Goal: Task Accomplishment & Management: Manage account settings

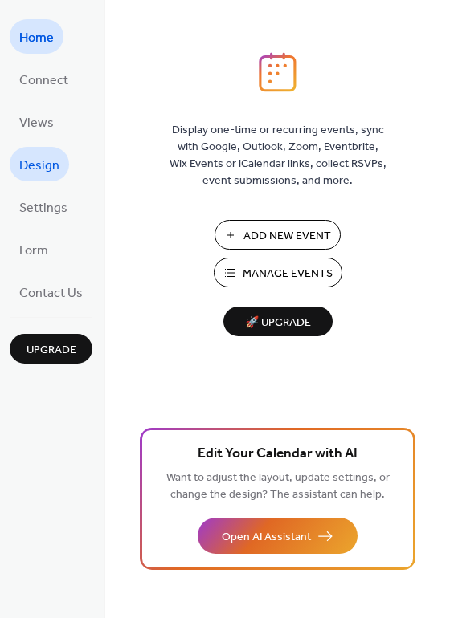
click at [35, 165] on span "Design" at bounding box center [39, 165] width 40 height 25
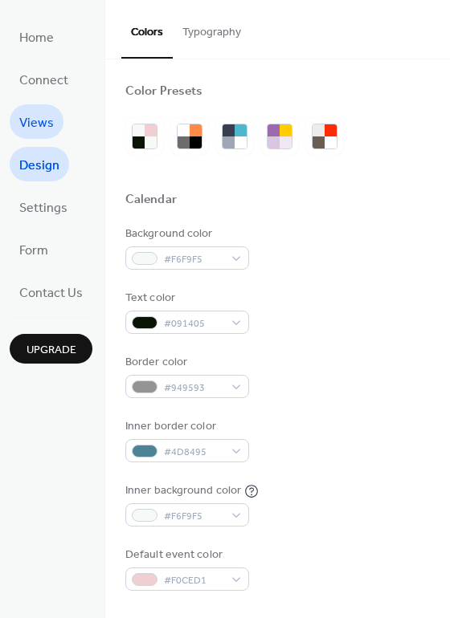
click at [40, 130] on span "Views" at bounding box center [36, 123] width 35 height 25
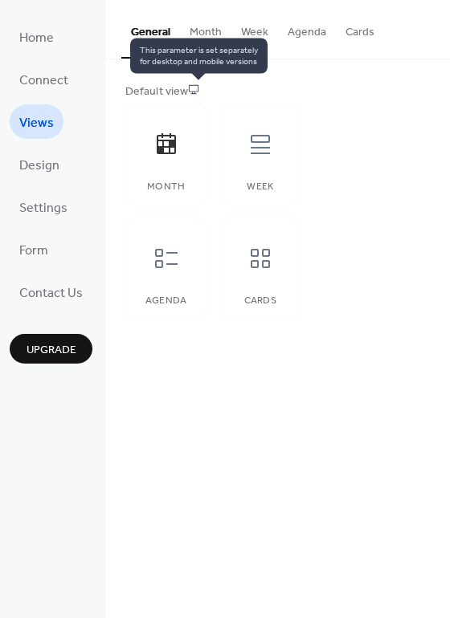
click at [194, 94] on icon at bounding box center [193, 88] width 11 height 11
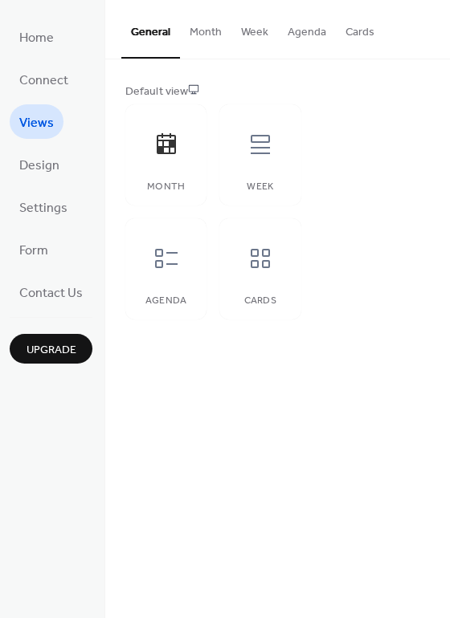
click at [206, 41] on button "Month" at bounding box center [205, 28] width 51 height 57
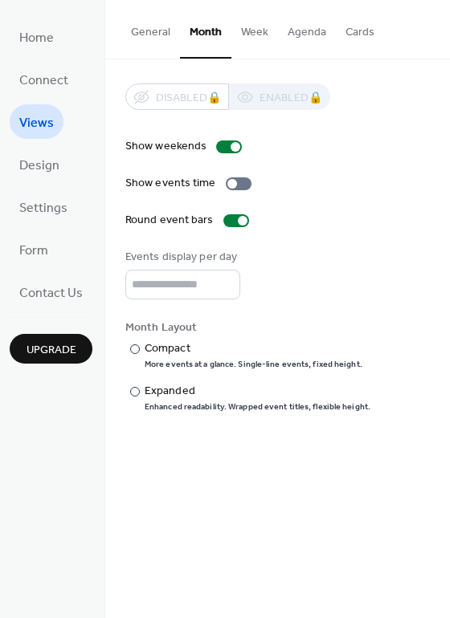
click at [248, 41] on button "Week" at bounding box center [254, 28] width 47 height 57
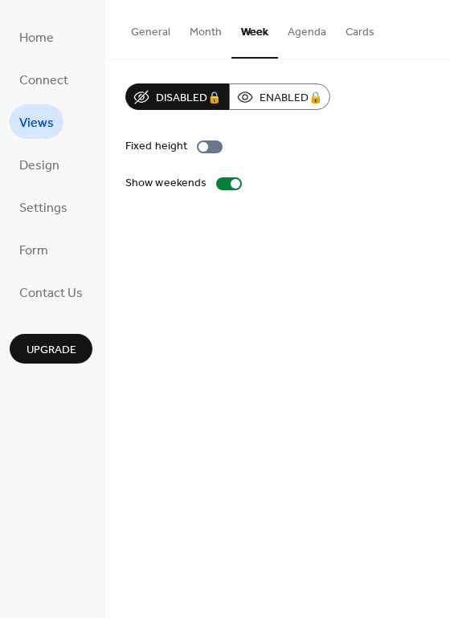
click at [319, 35] on button "Agenda" at bounding box center [307, 28] width 58 height 57
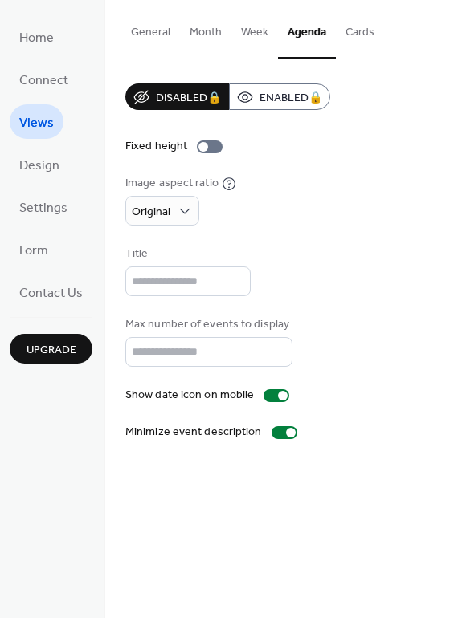
click at [355, 38] on button "Cards" at bounding box center [360, 28] width 48 height 57
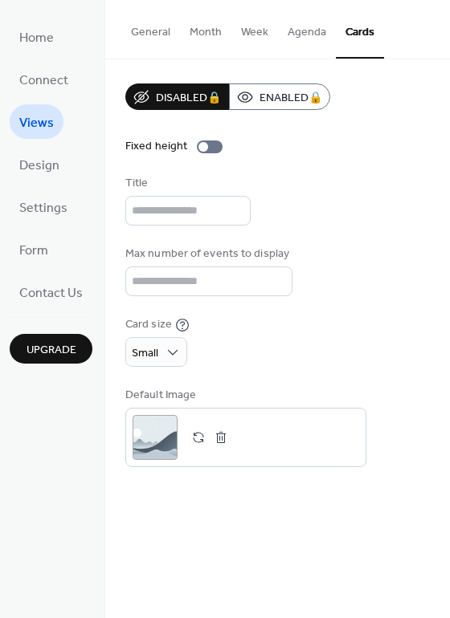
click at [212, 35] on button "Month" at bounding box center [205, 28] width 51 height 57
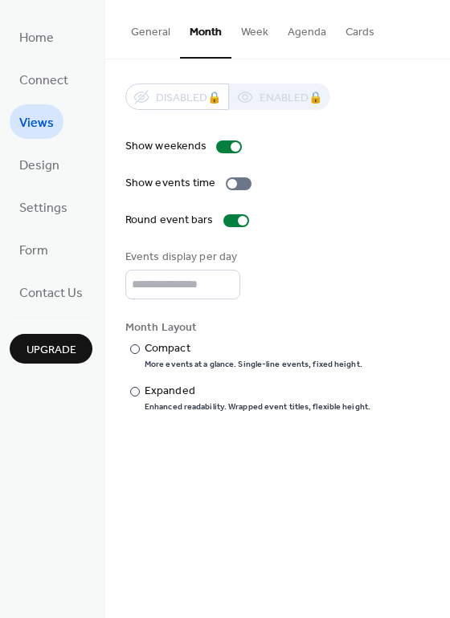
click at [158, 30] on button "General" at bounding box center [150, 28] width 59 height 57
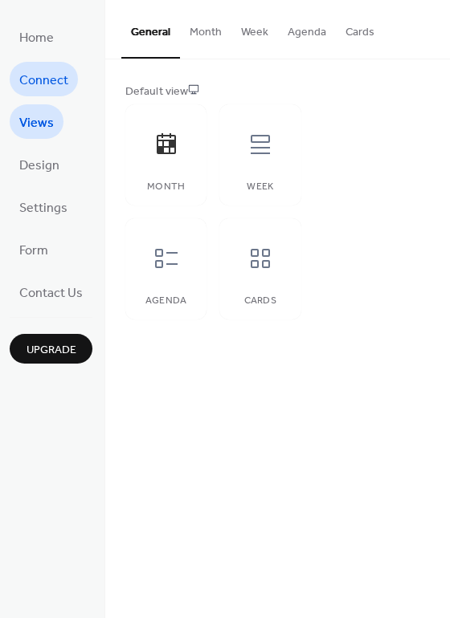
click at [60, 83] on span "Connect" at bounding box center [43, 80] width 49 height 25
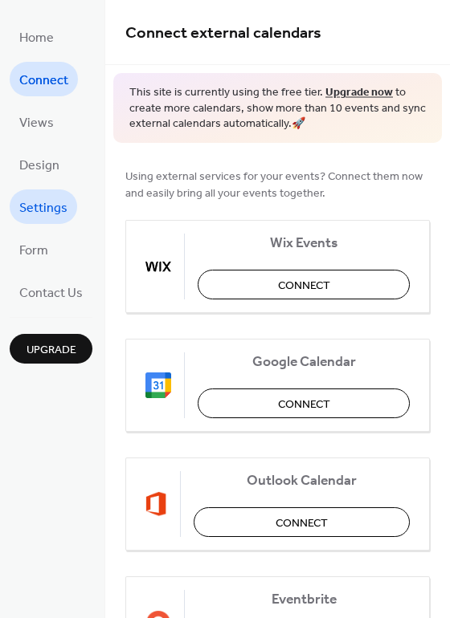
click at [43, 209] on span "Settings" at bounding box center [43, 208] width 48 height 25
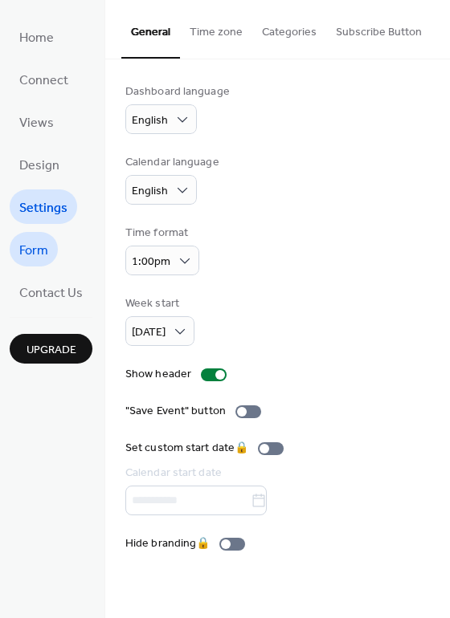
click at [38, 248] on span "Form" at bounding box center [33, 250] width 29 height 25
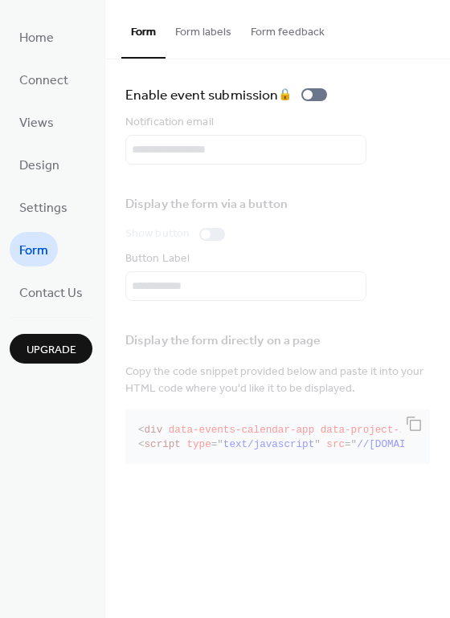
click at [54, 347] on span "Upgrade" at bounding box center [51, 350] width 50 height 17
click at [26, 209] on span "Settings" at bounding box center [43, 208] width 48 height 25
